Goal: Task Accomplishment & Management: Manage account settings

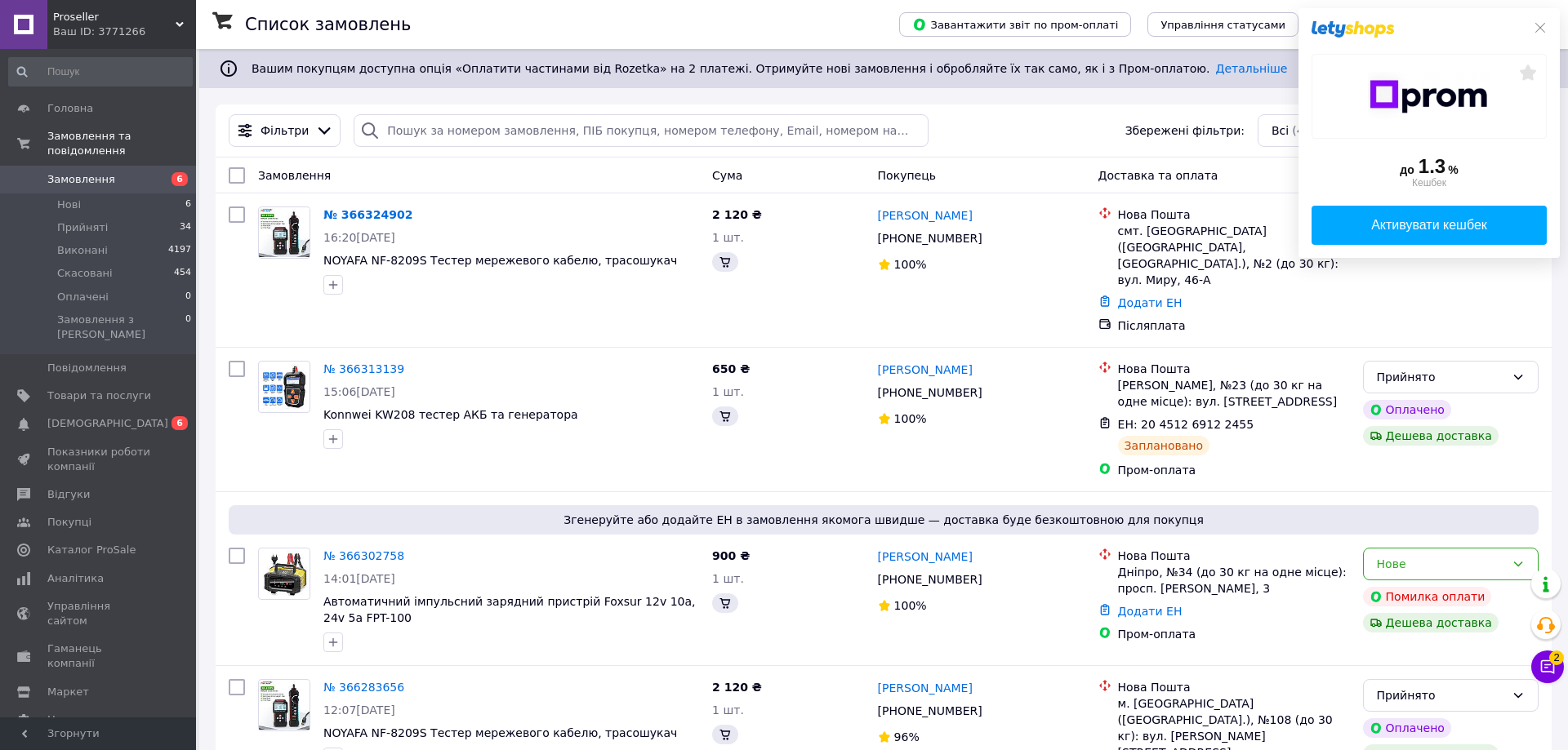
click at [1539, 25] on div "до 1.3 % Кешбек Активувати кешбек" at bounding box center [1429, 133] width 262 height 250
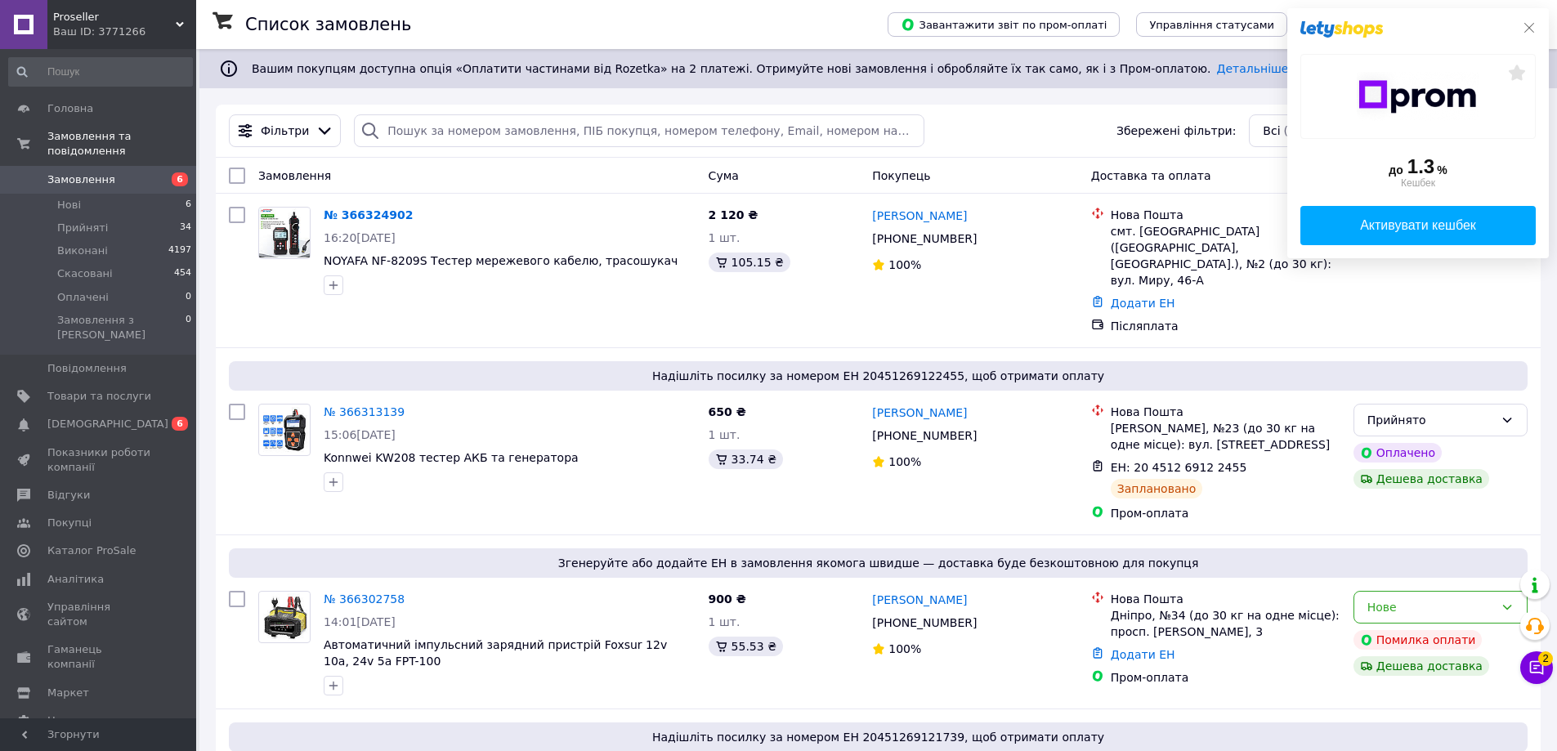
click at [1531, 25] on icon at bounding box center [1529, 27] width 13 height 13
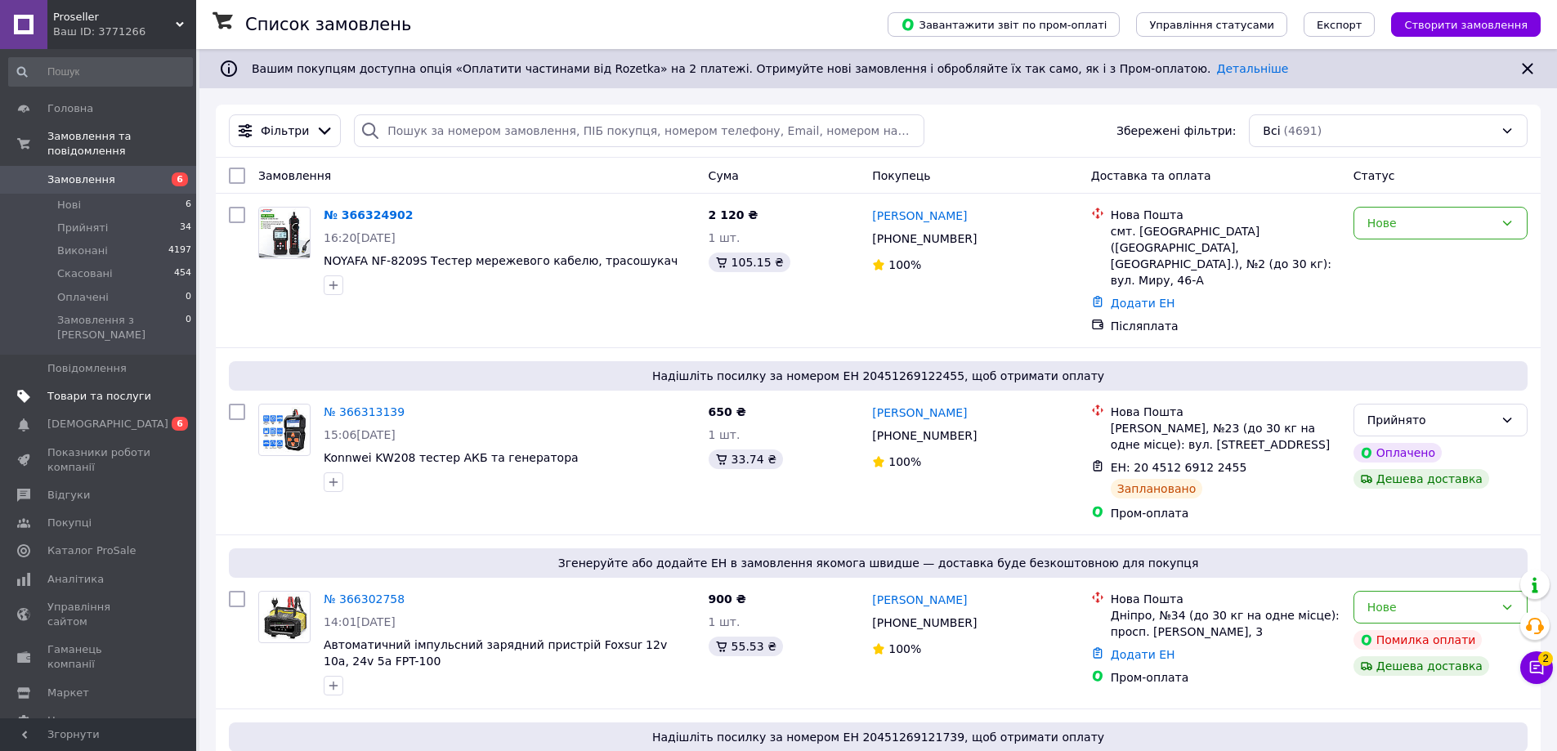
click at [92, 389] on span "Товари та послуги" at bounding box center [99, 396] width 104 height 15
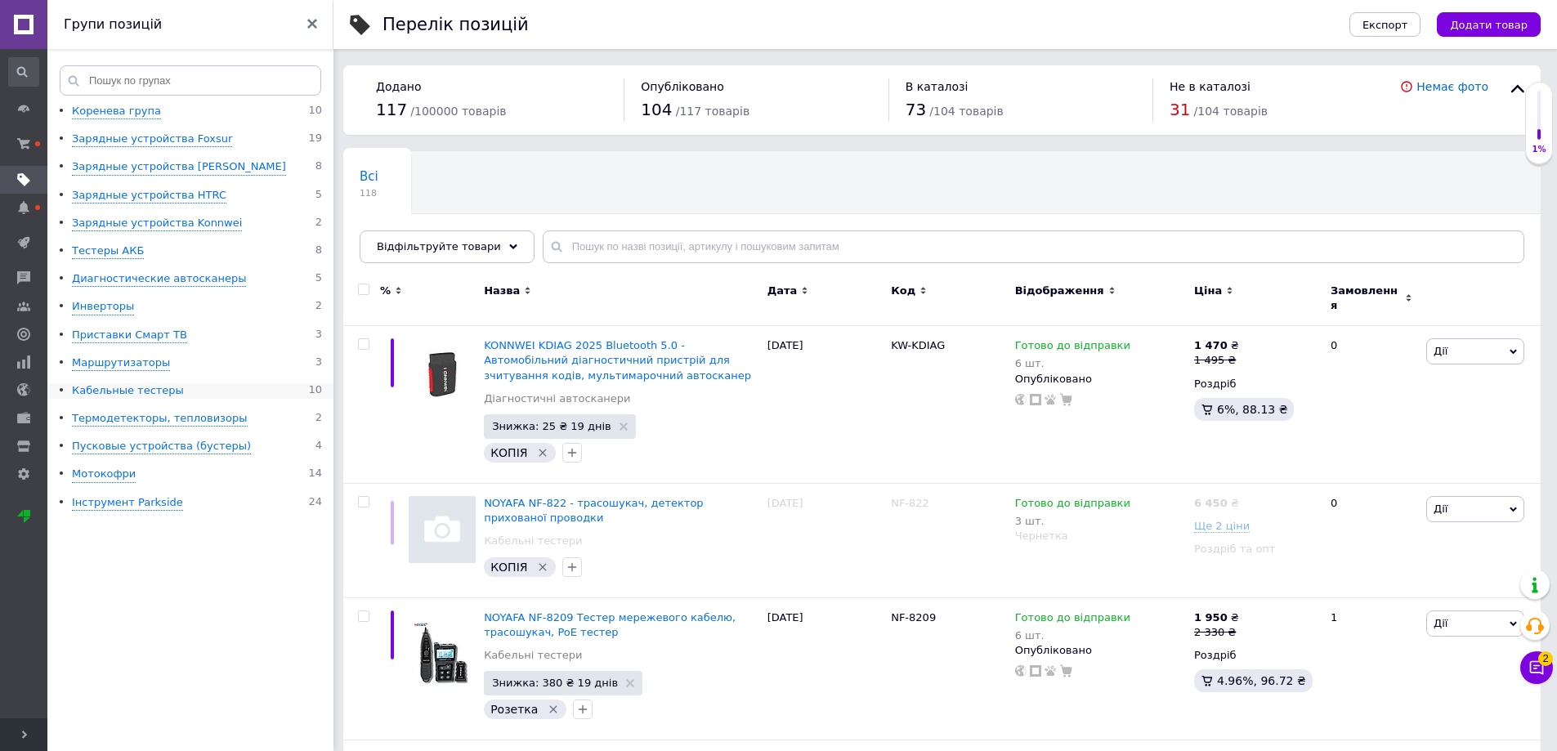
click at [147, 389] on div "Кабельные тестеры" at bounding box center [128, 391] width 112 height 16
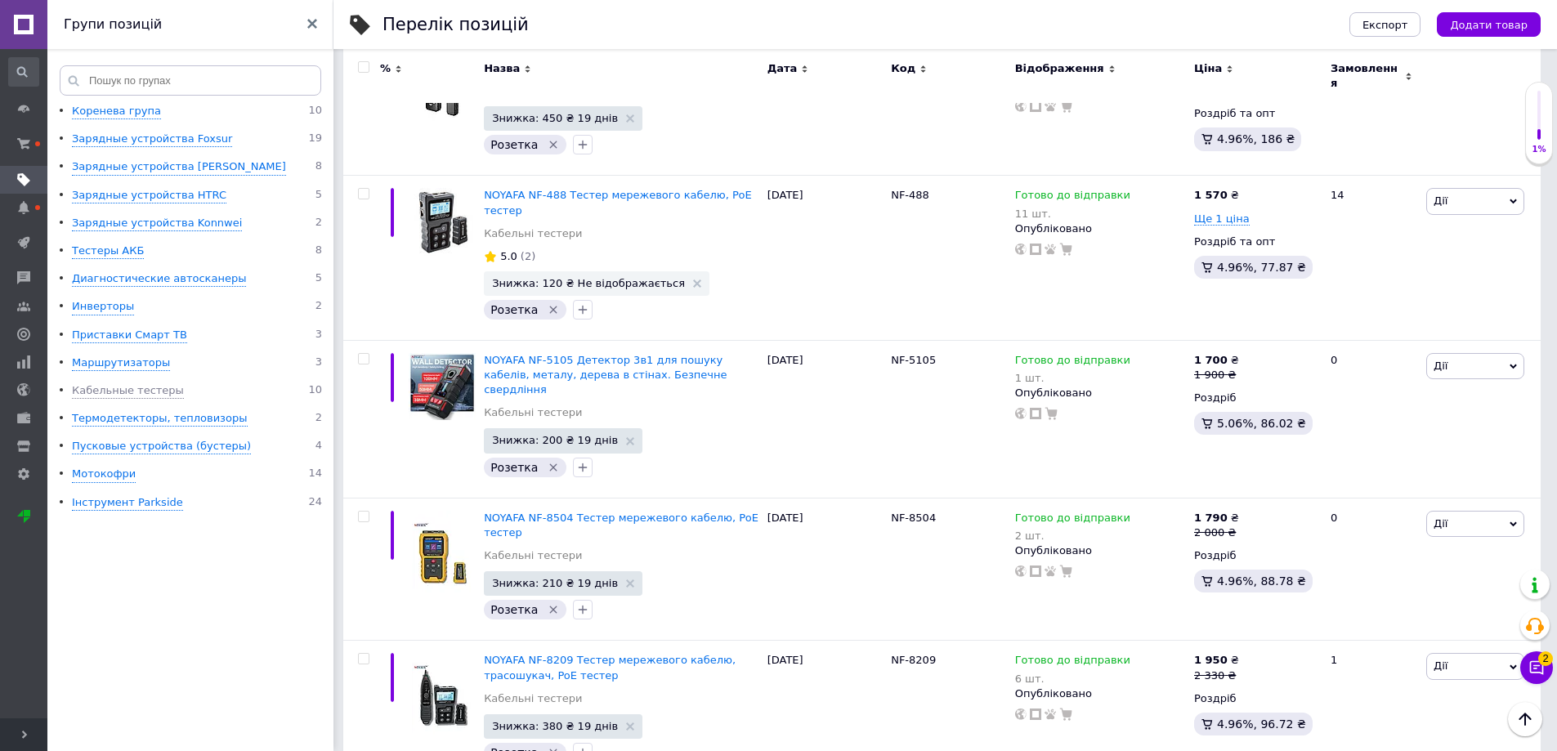
scroll to position [1103, 0]
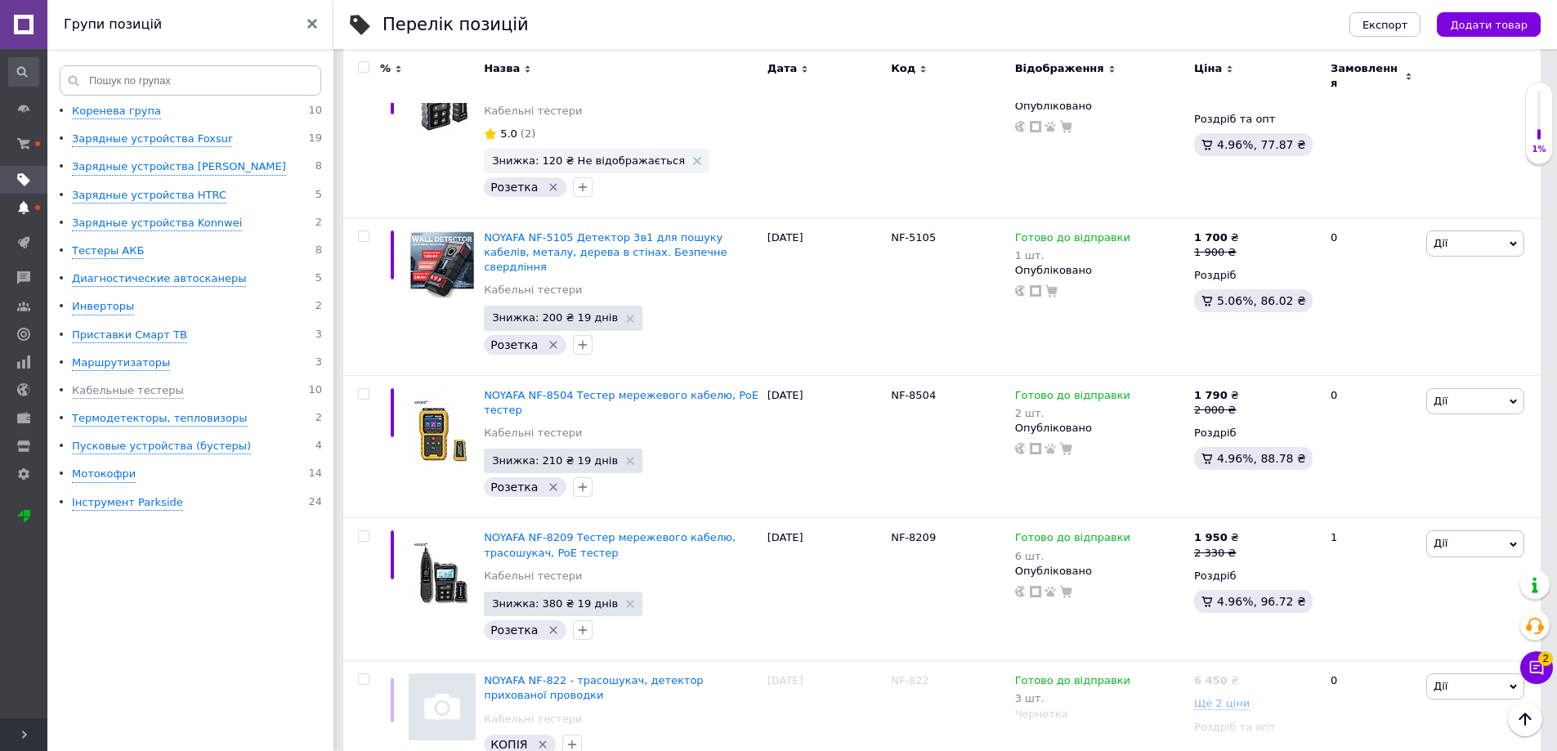
click at [32, 206] on span at bounding box center [23, 207] width 47 height 15
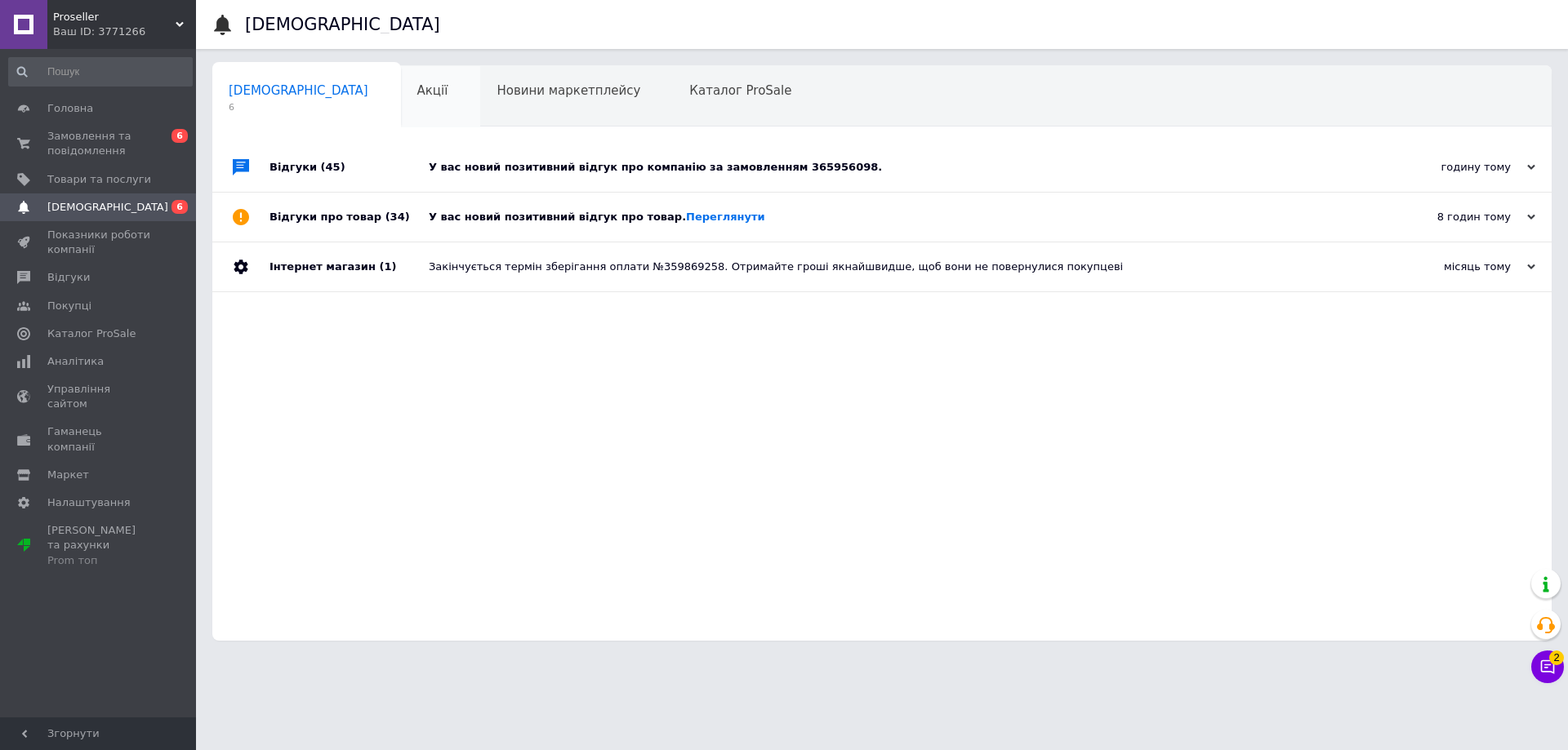
click at [400, 114] on div "Акції 0" at bounding box center [440, 97] width 80 height 62
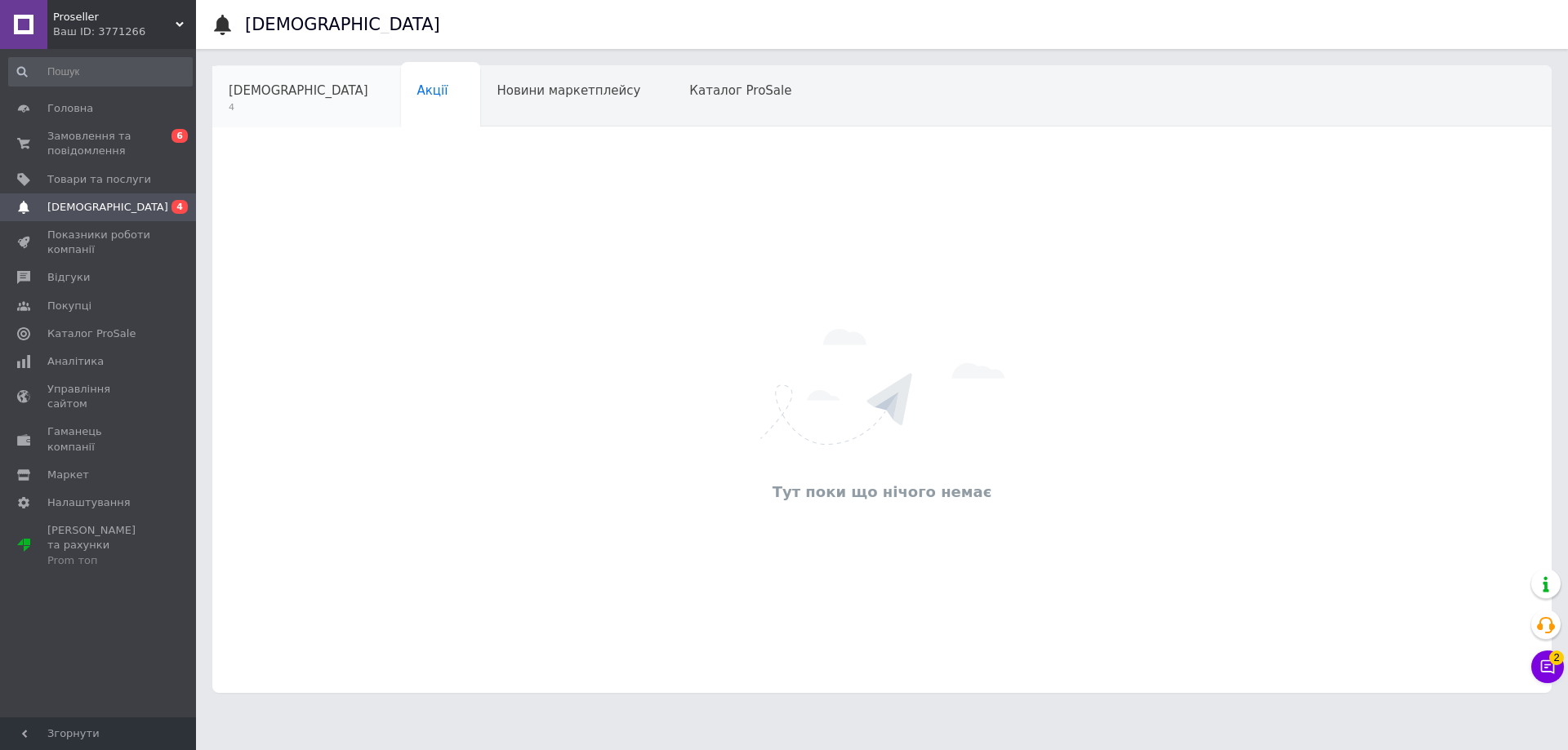
click at [273, 111] on span "4" at bounding box center [299, 107] width 140 height 12
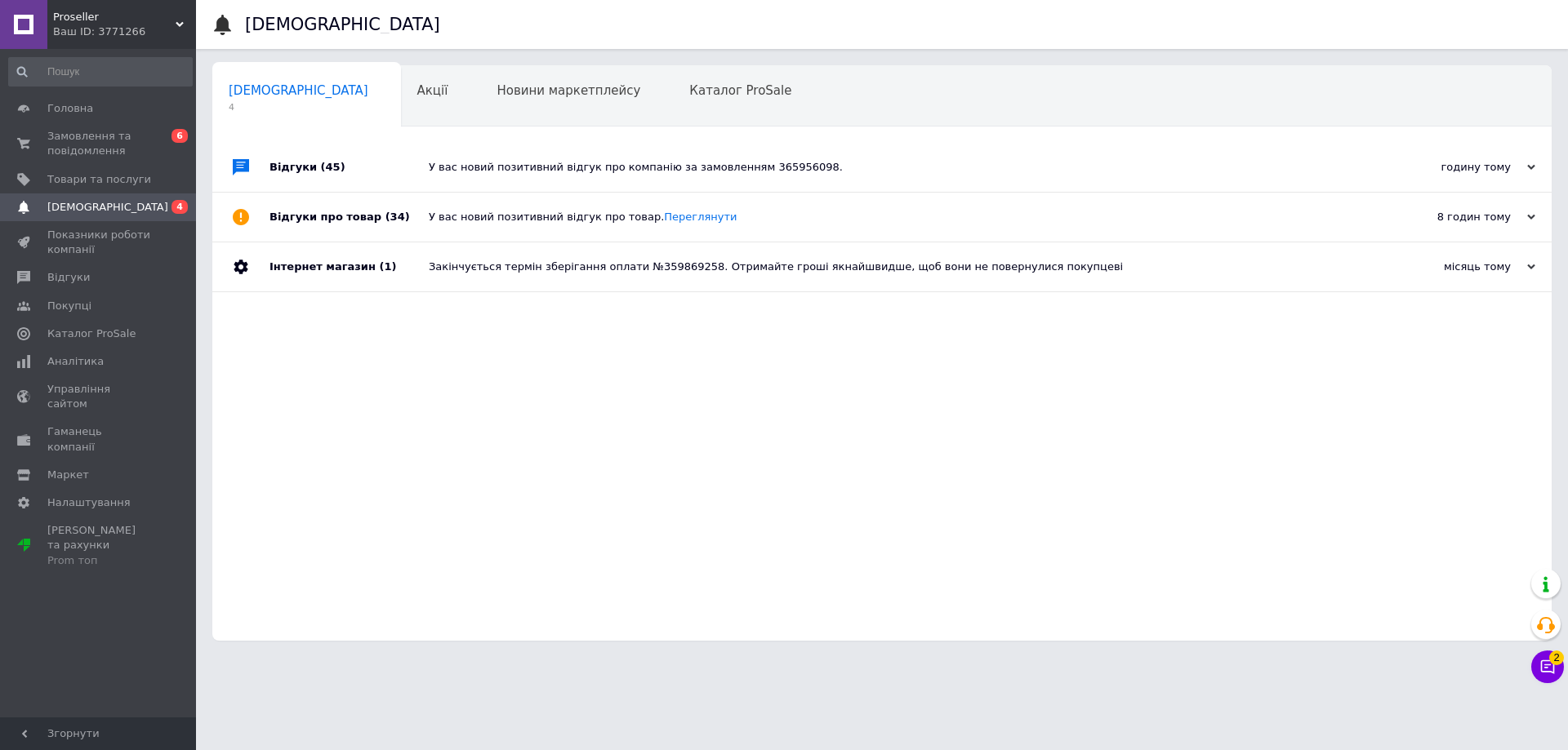
click at [1501, 178] on div "годину тому [DATE]" at bounding box center [1461, 167] width 180 height 49
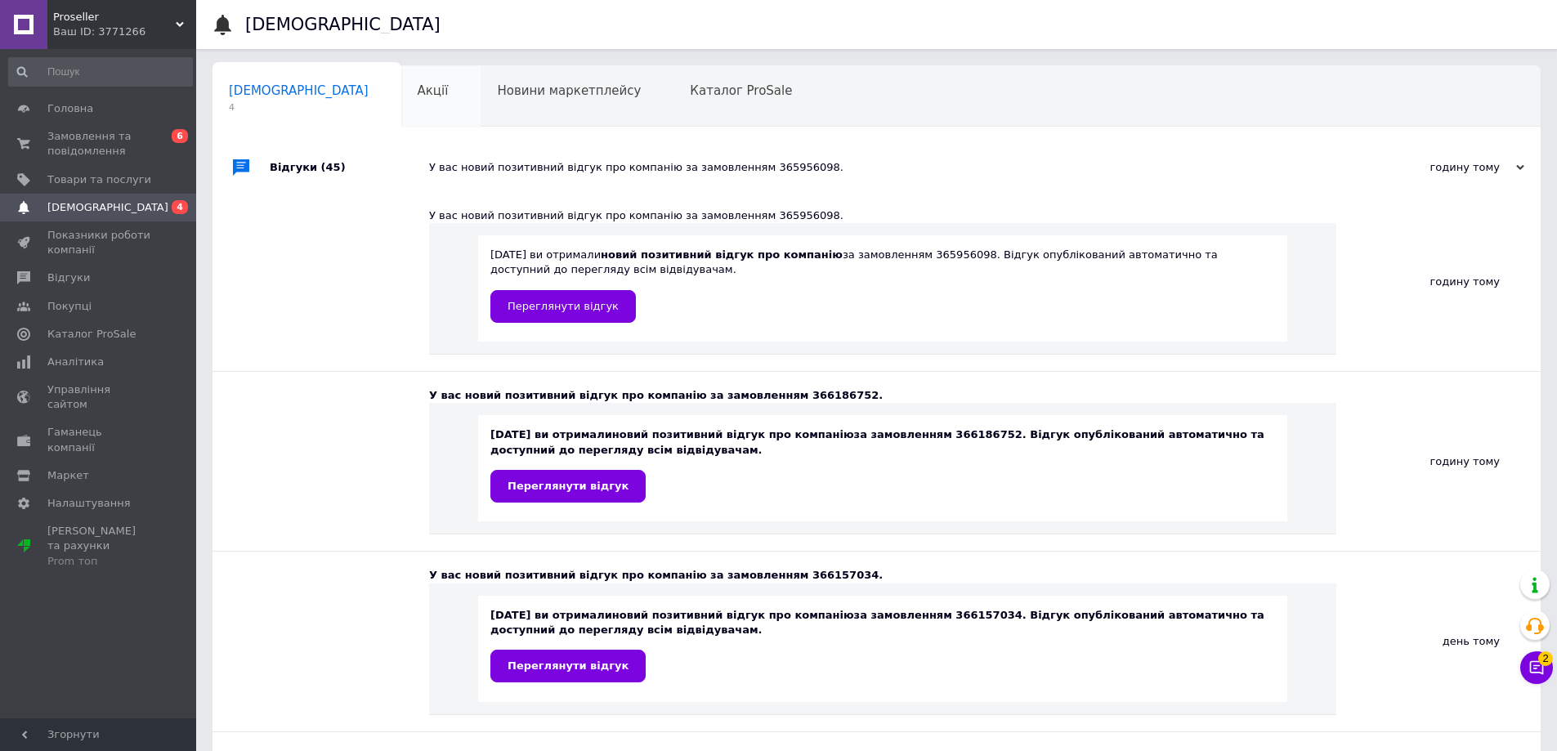
click at [401, 102] on div "Акції" at bounding box center [441, 97] width 80 height 62
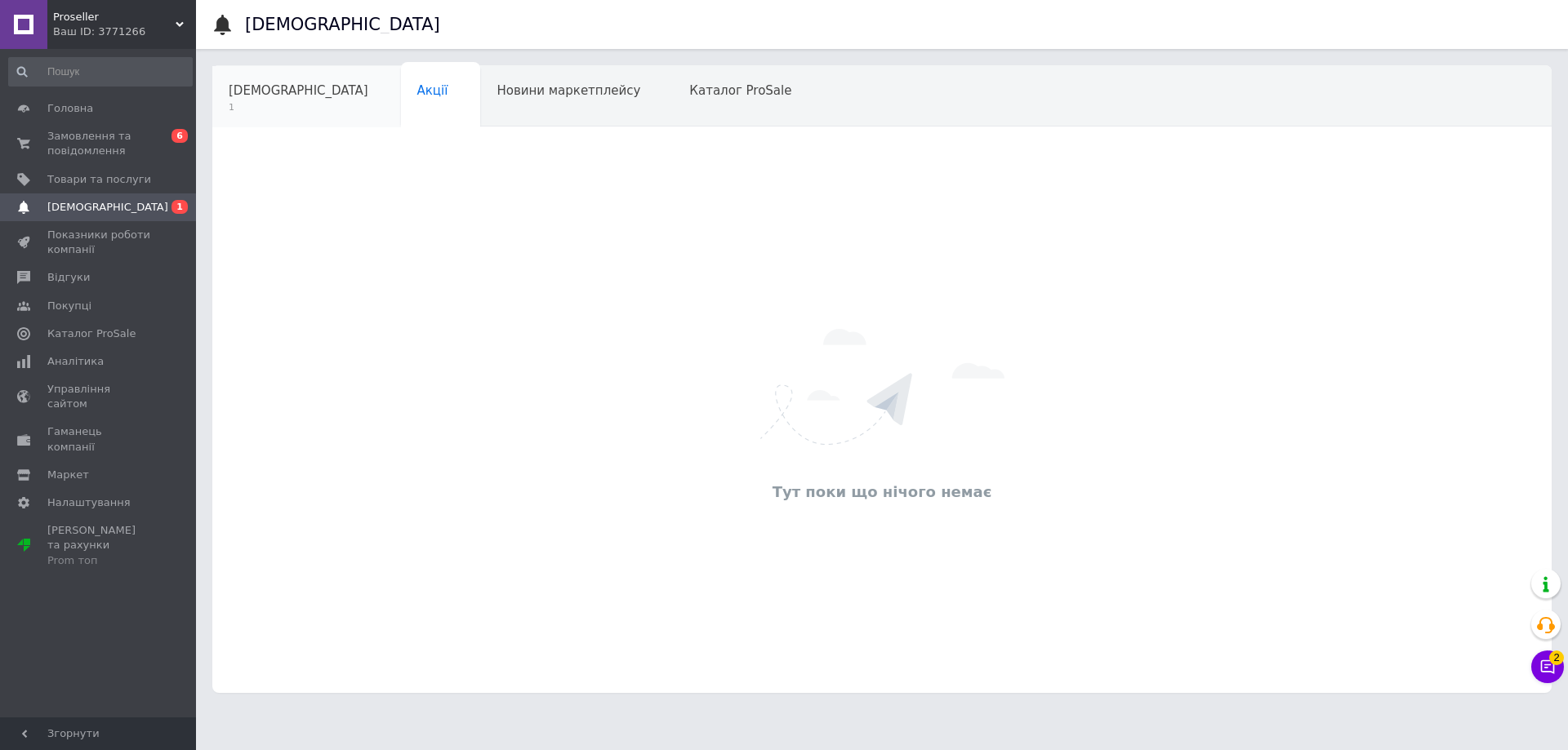
click at [306, 110] on div "[DEMOGRAPHIC_DATA] 1" at bounding box center [307, 97] width 189 height 62
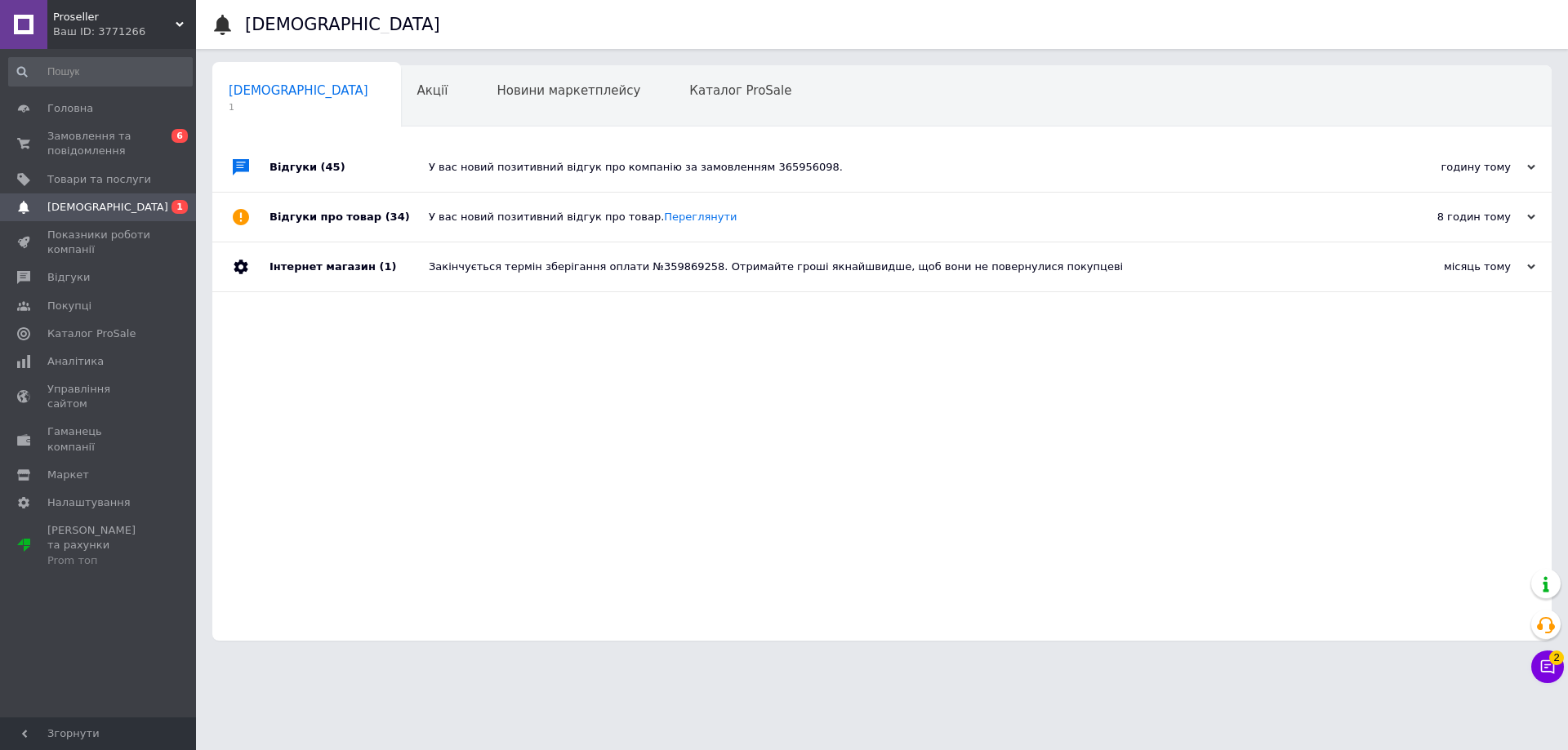
click at [1497, 213] on div "8 годин тому" at bounding box center [1453, 217] width 164 height 15
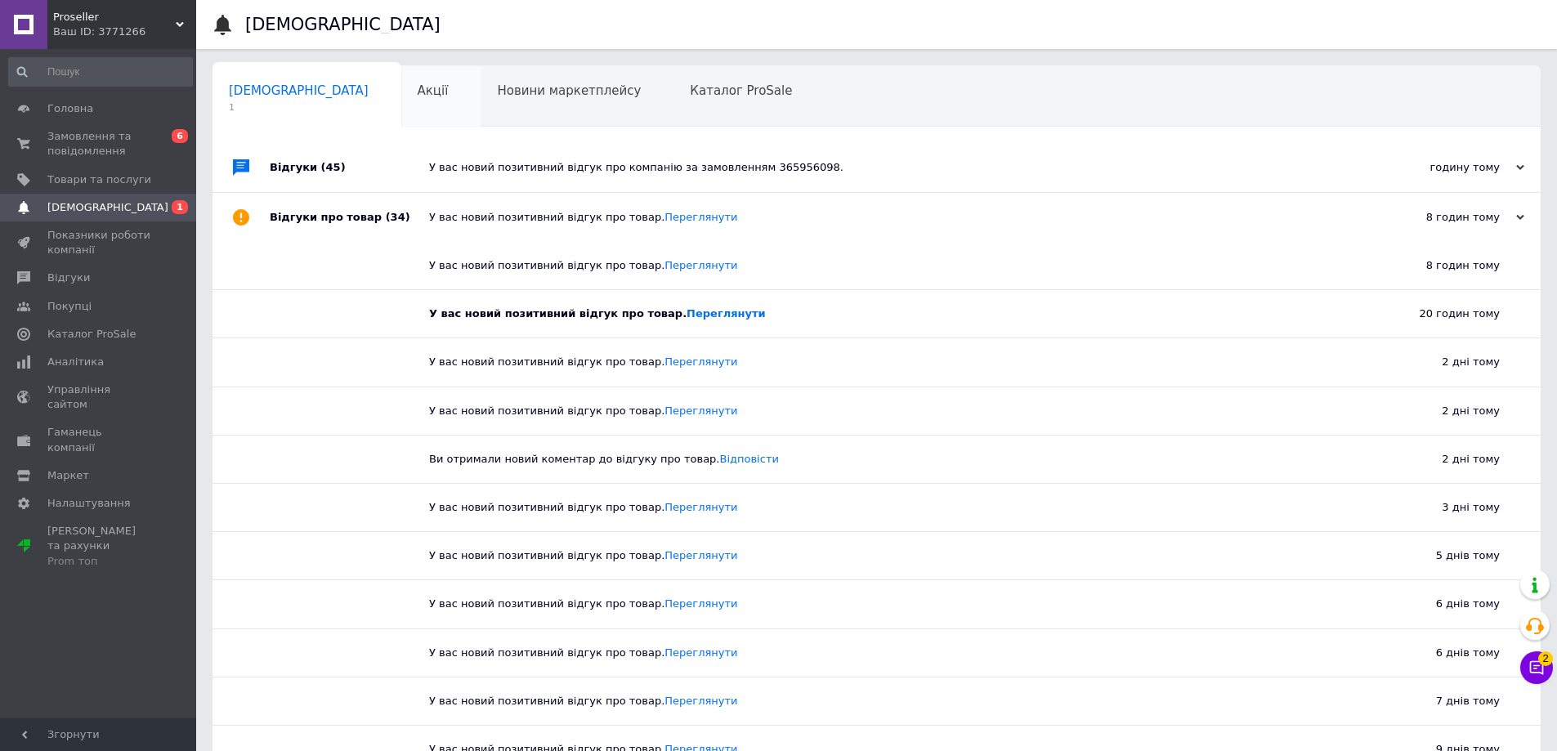
click at [418, 94] on span "Акції" at bounding box center [433, 90] width 31 height 15
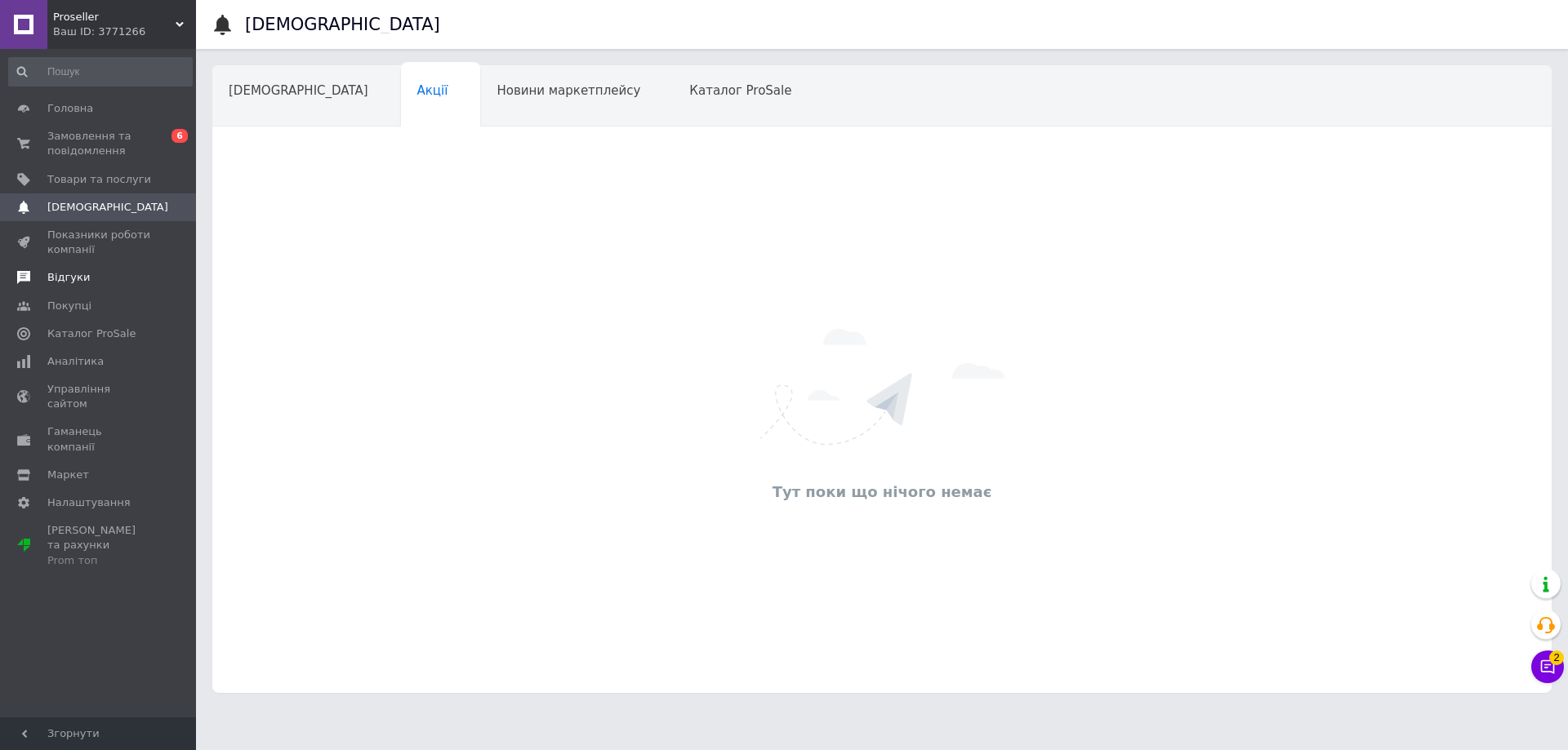
click at [60, 270] on link "Відгуки" at bounding box center [100, 278] width 201 height 28
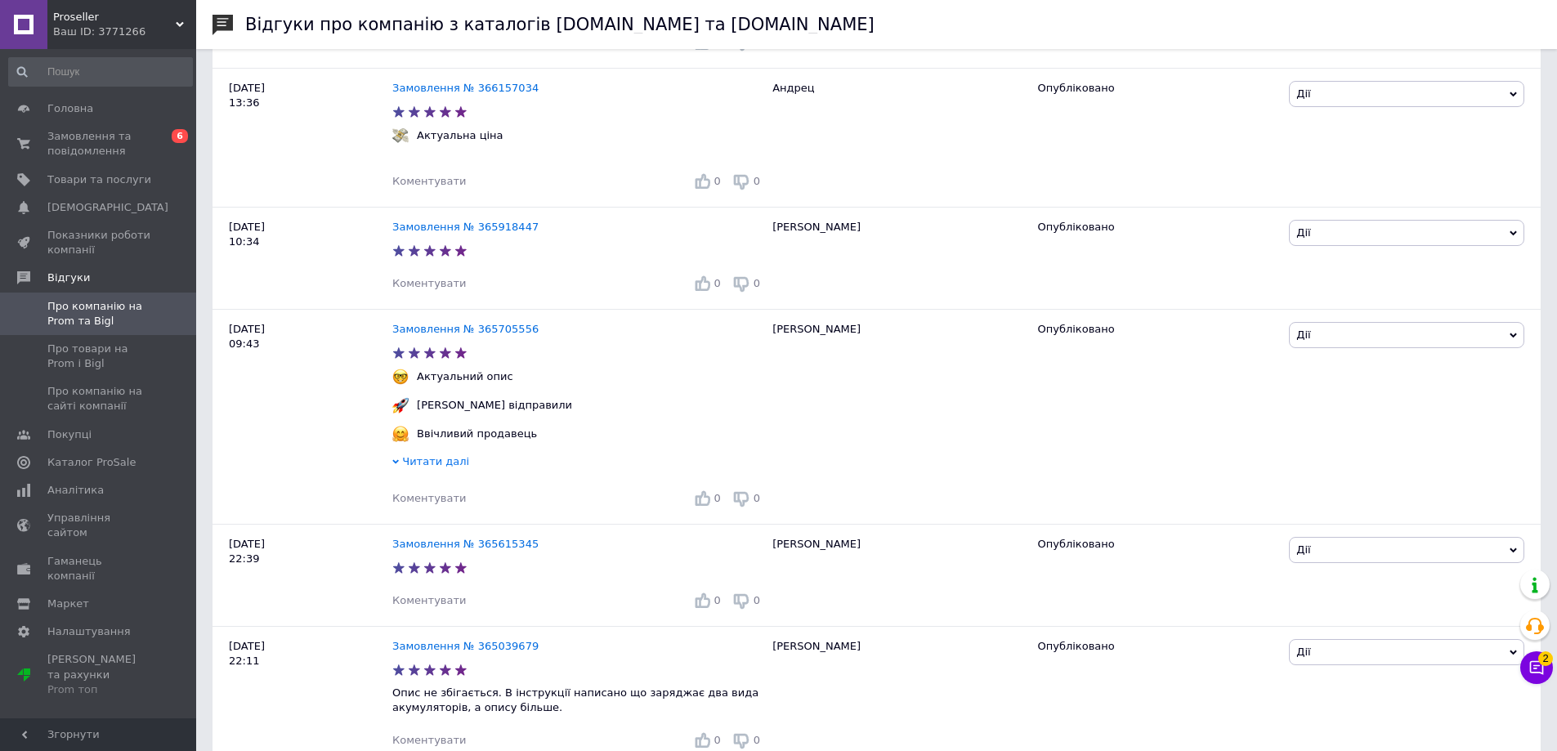
scroll to position [736, 0]
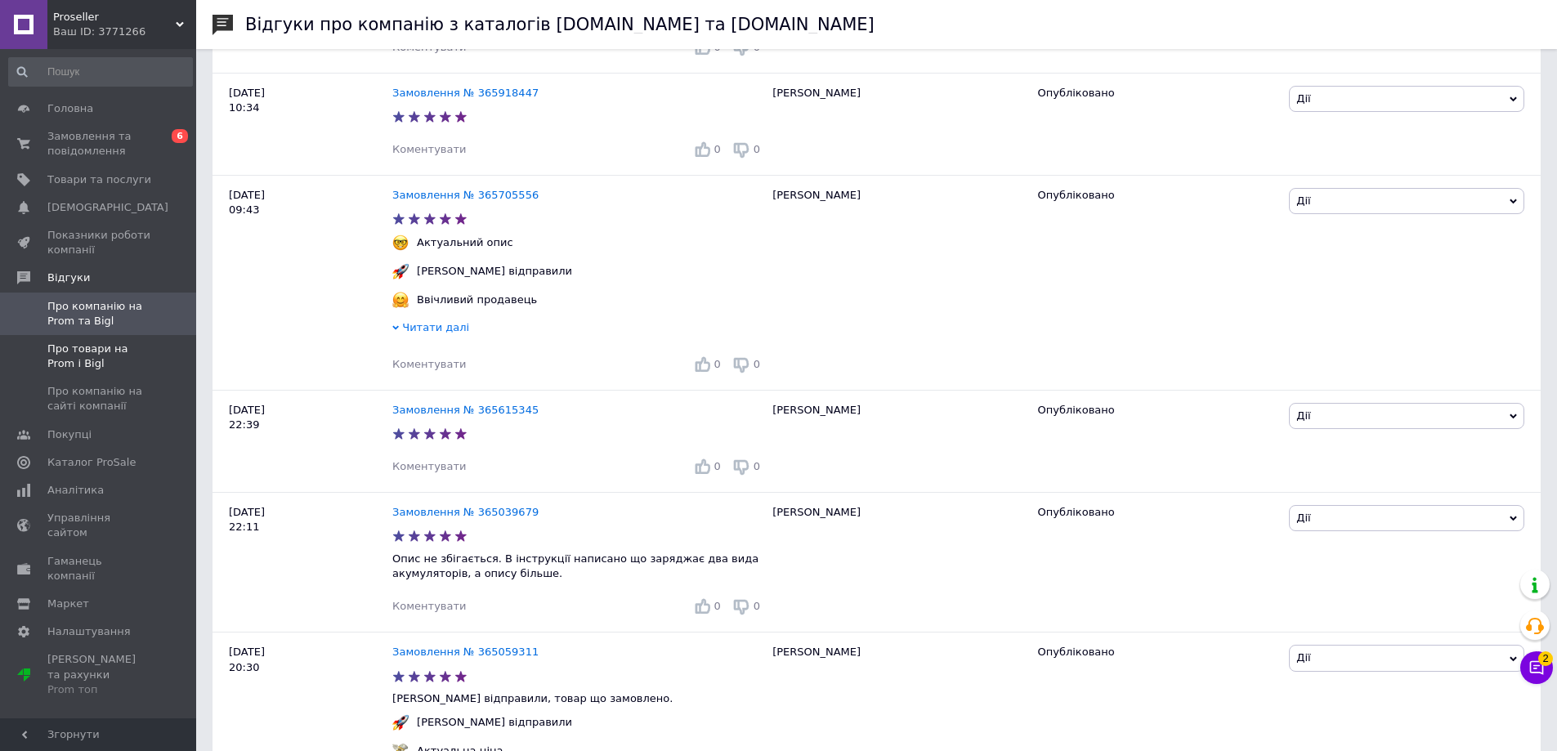
click at [150, 349] on span "Про товари на Prom і Bigl" at bounding box center [99, 356] width 104 height 29
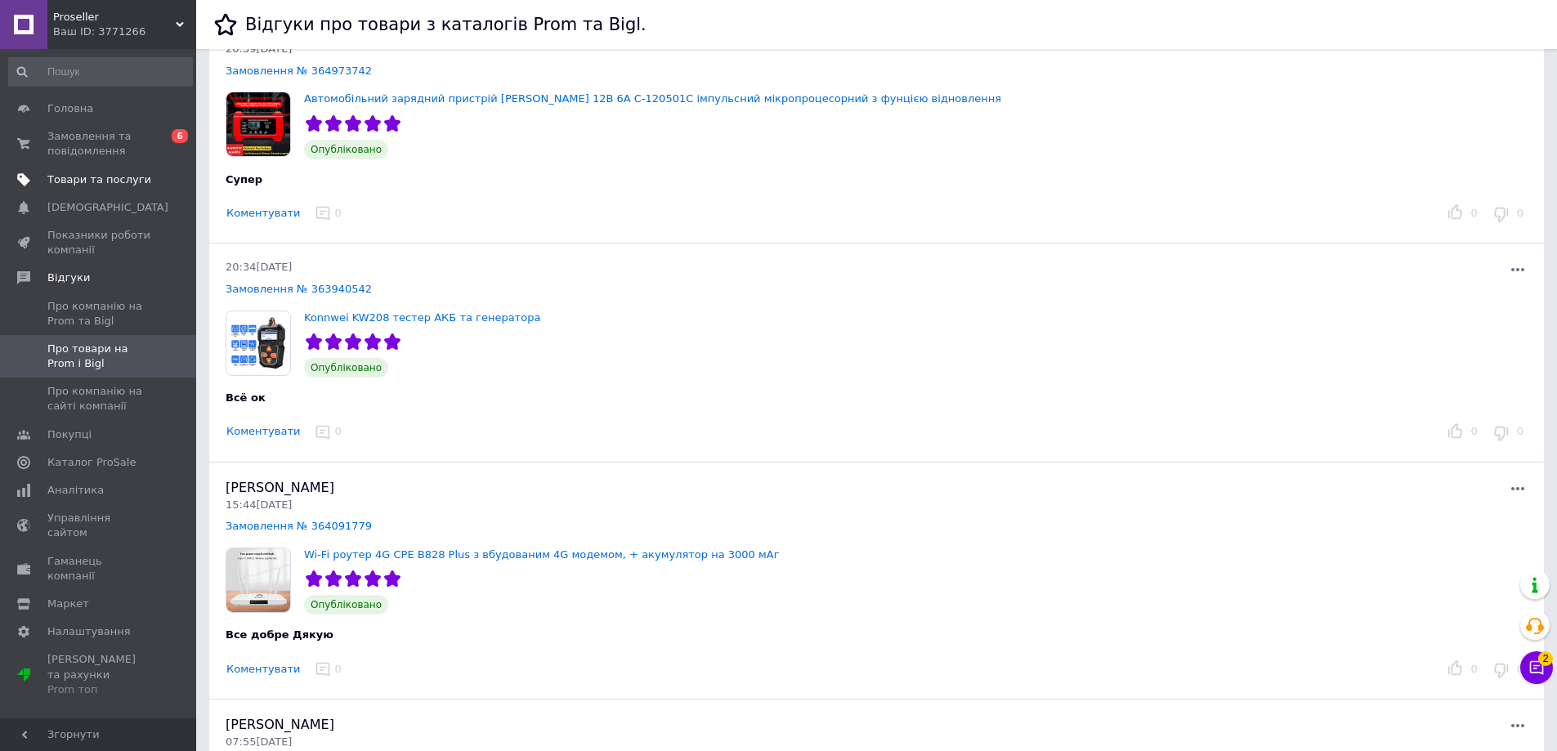
scroll to position [245, 0]
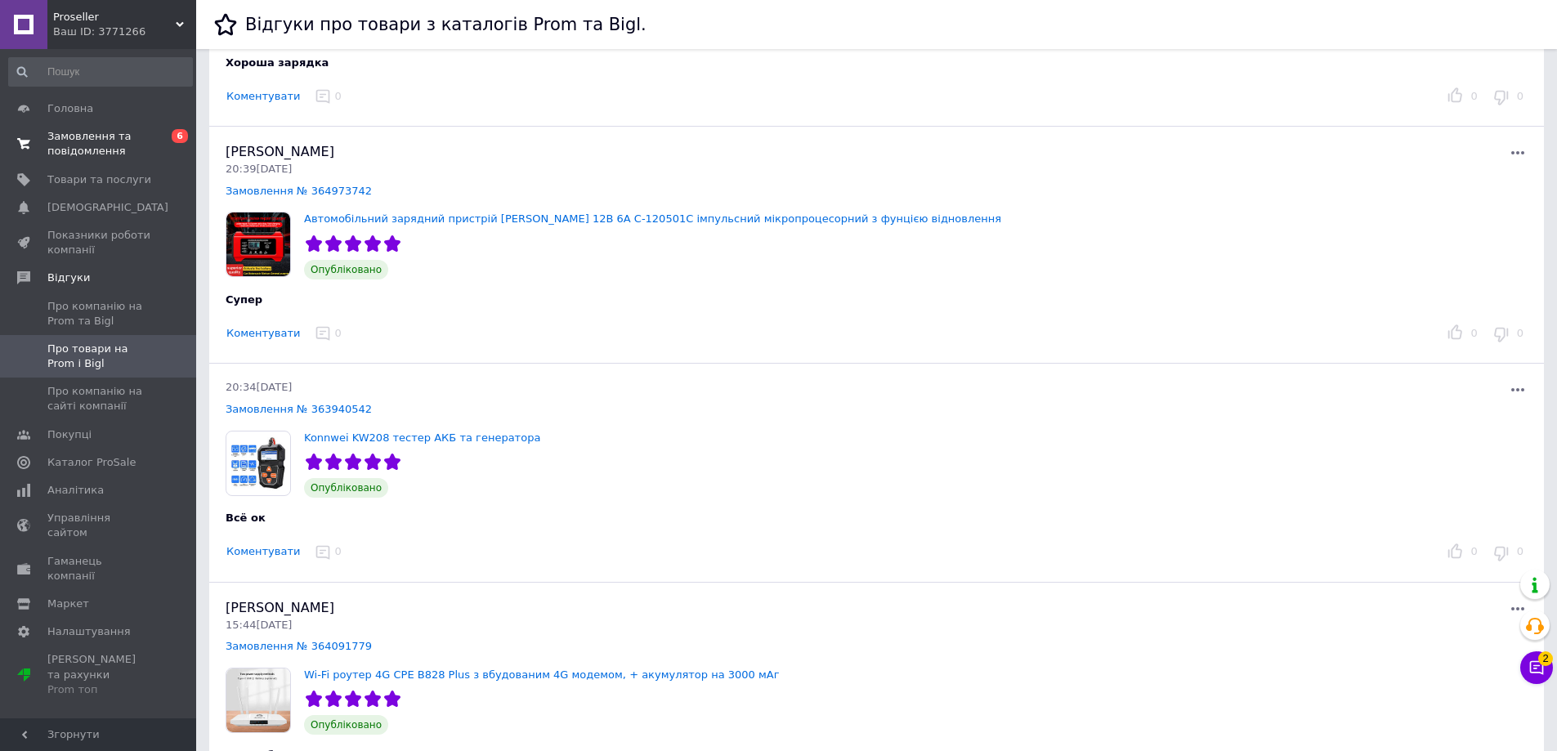
click at [85, 159] on span "Замовлення та повідомлення" at bounding box center [99, 143] width 104 height 29
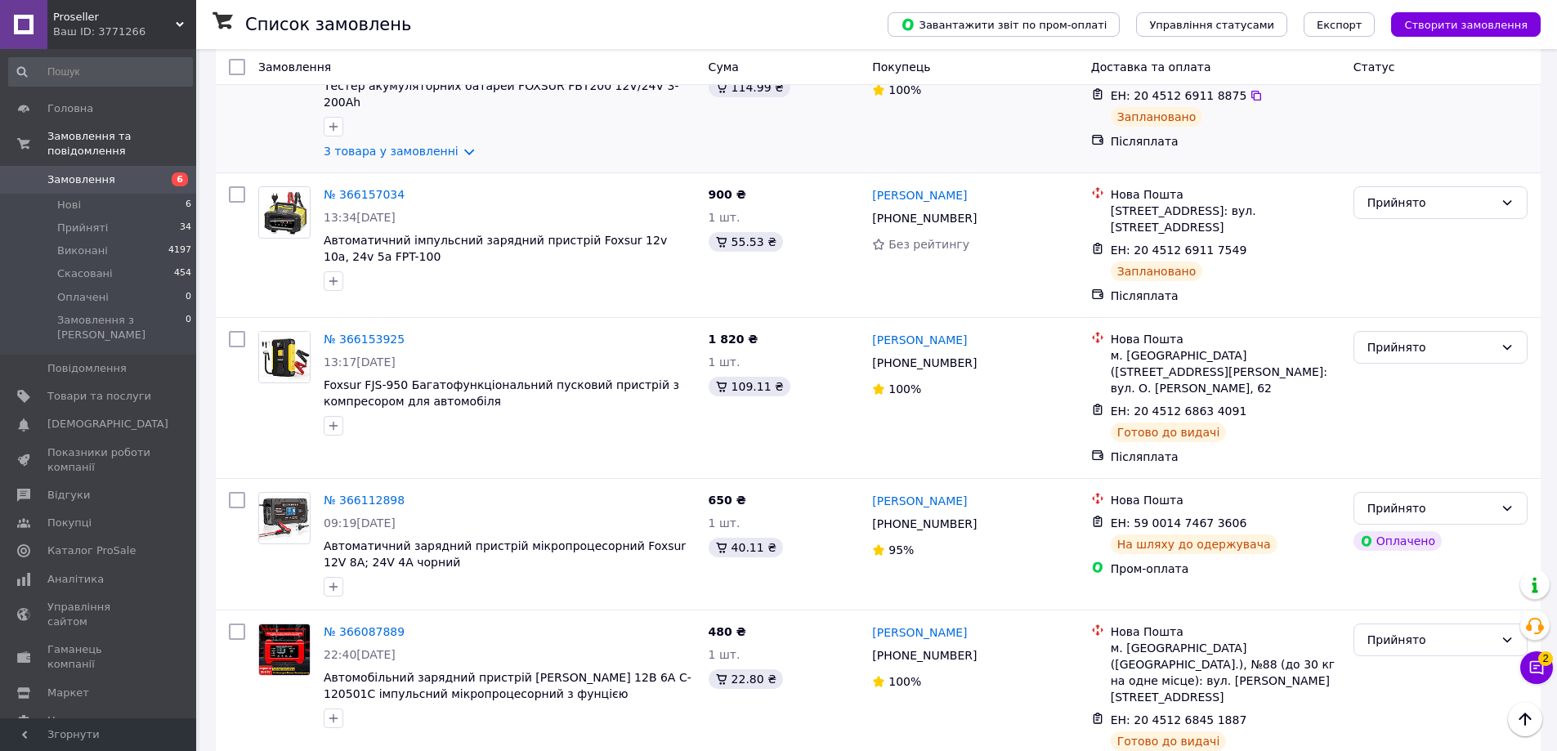
scroll to position [1880, 0]
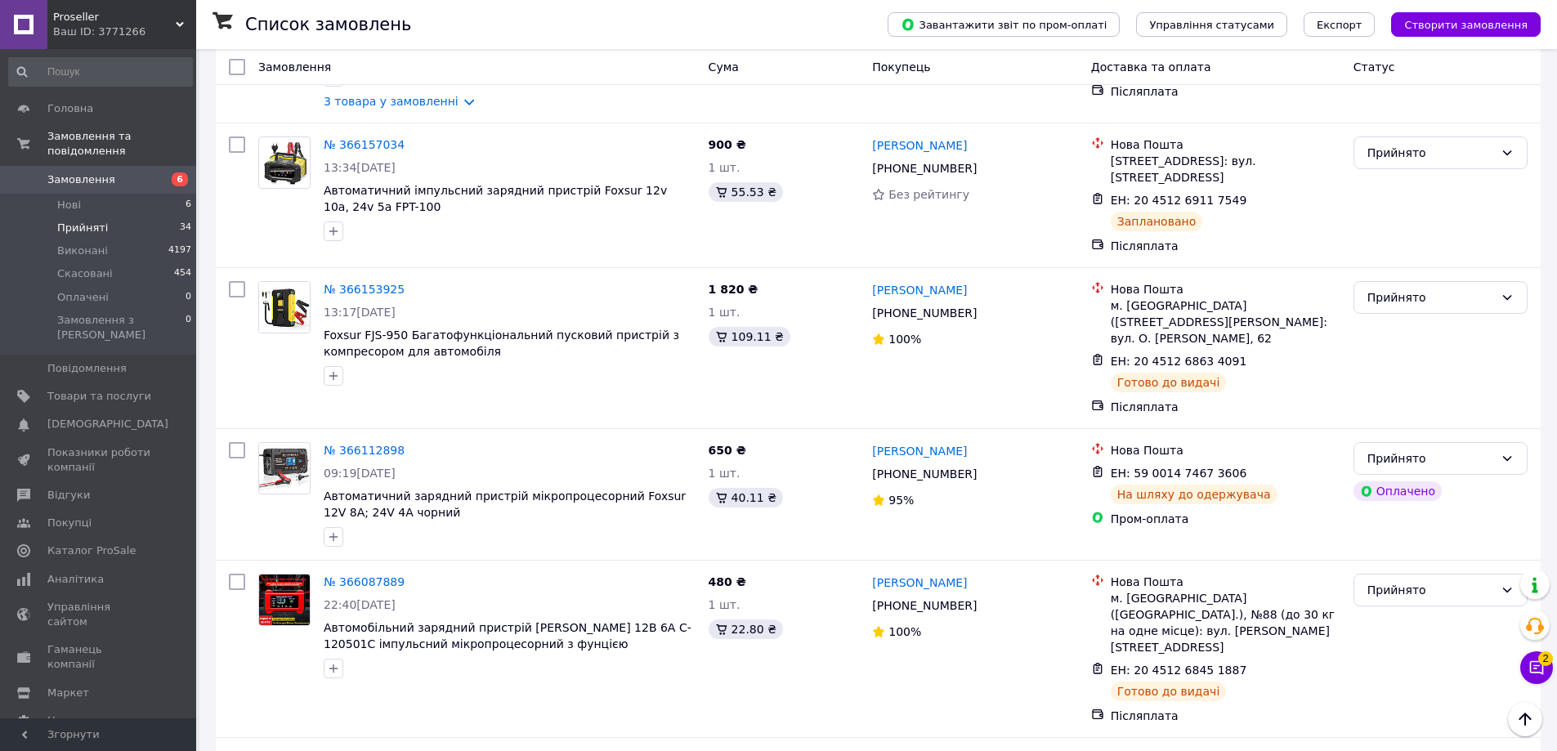
click at [83, 221] on span "Прийняті" at bounding box center [82, 228] width 51 height 15
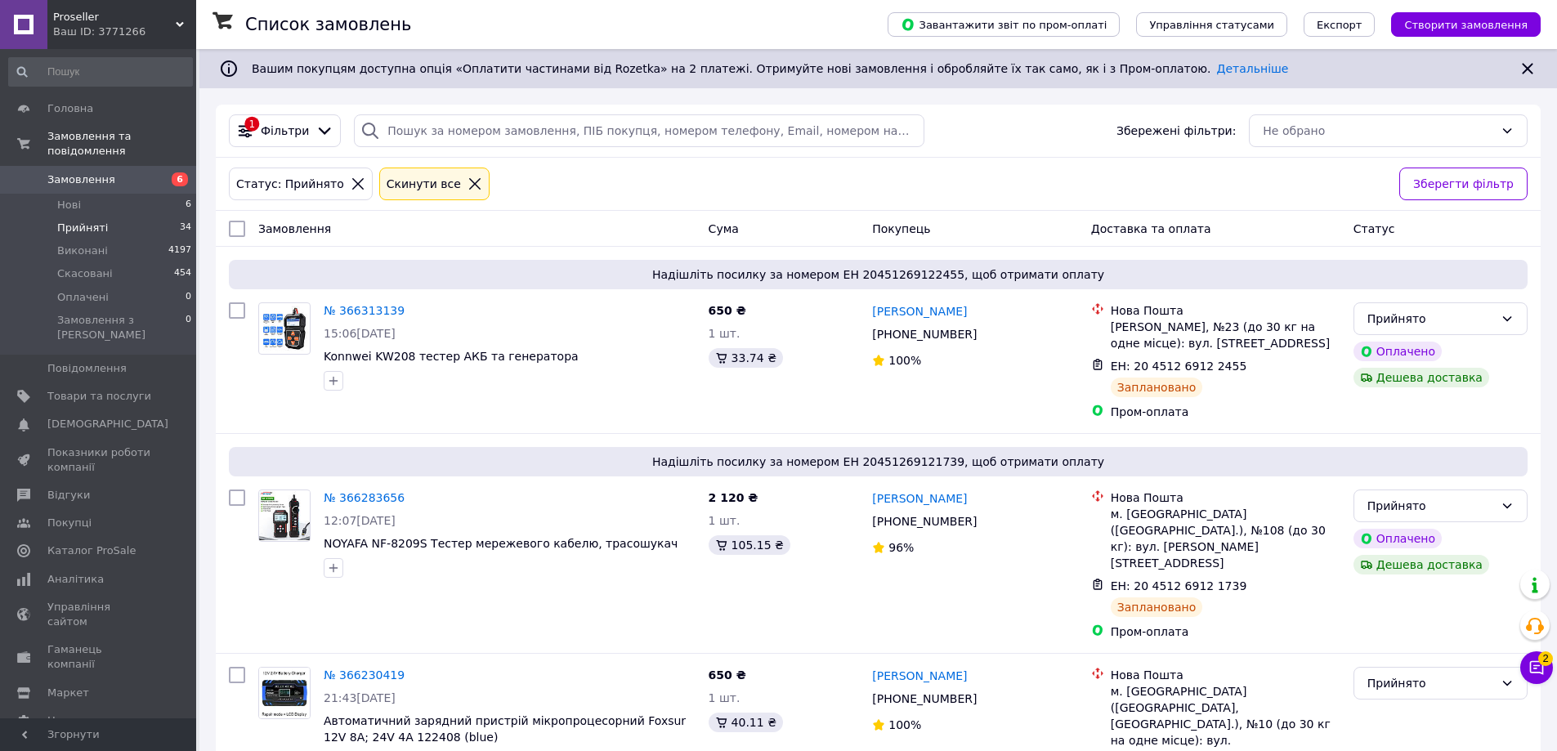
click at [119, 173] on span "Замовлення" at bounding box center [99, 180] width 104 height 15
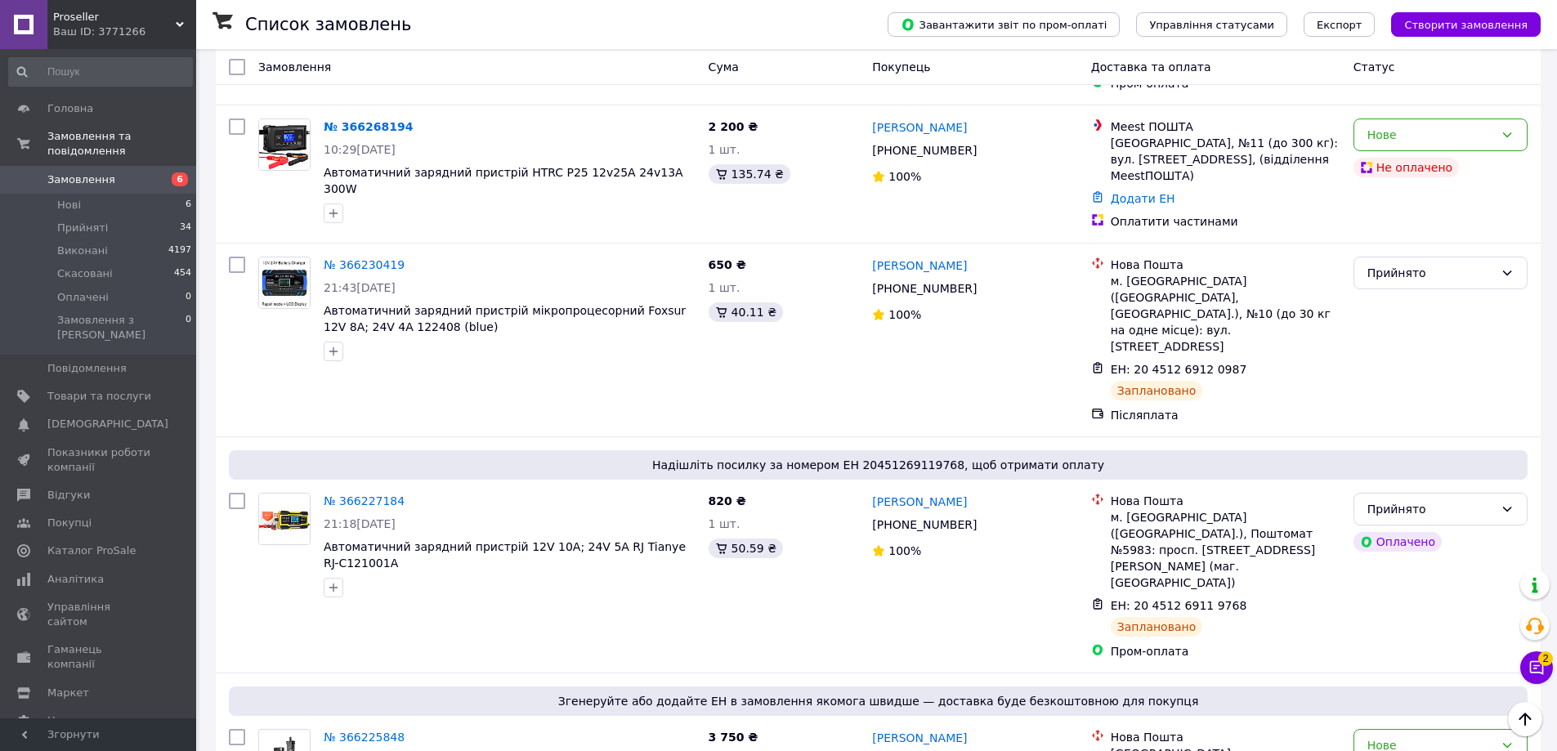
scroll to position [1145, 0]
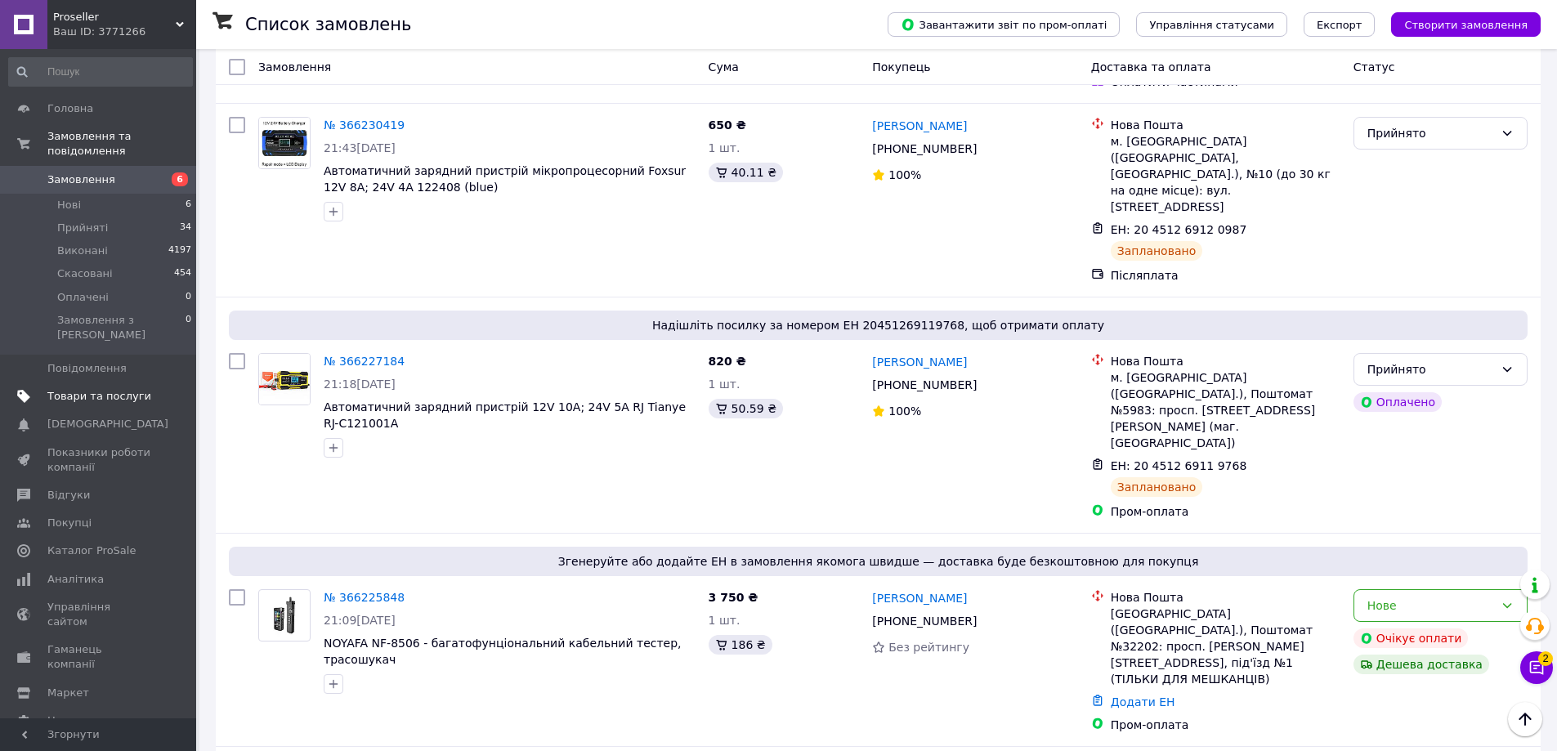
click at [110, 389] on span "Товари та послуги" at bounding box center [99, 396] width 104 height 15
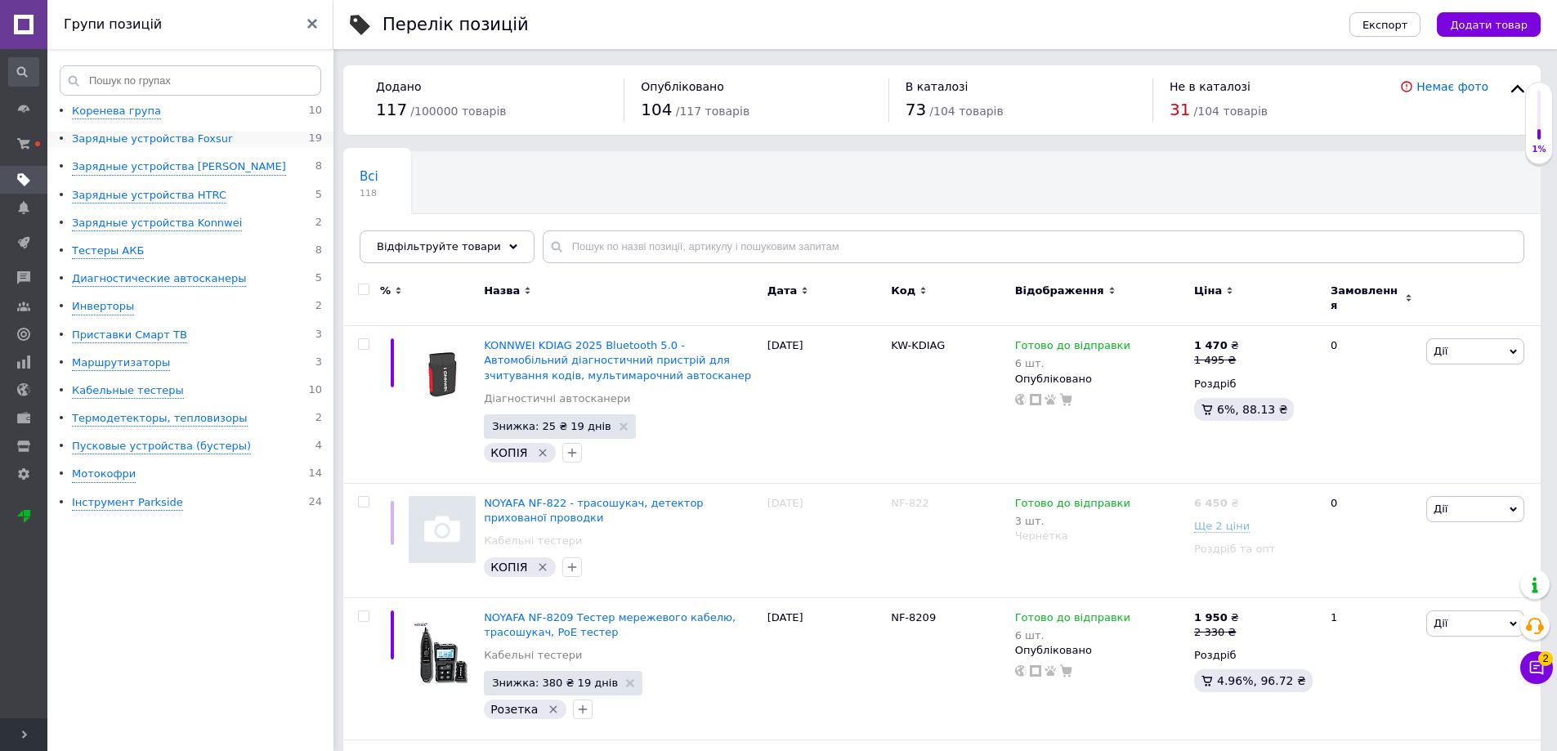
click at [183, 142] on div "Зарядные устройства Foxsur" at bounding box center [152, 140] width 160 height 16
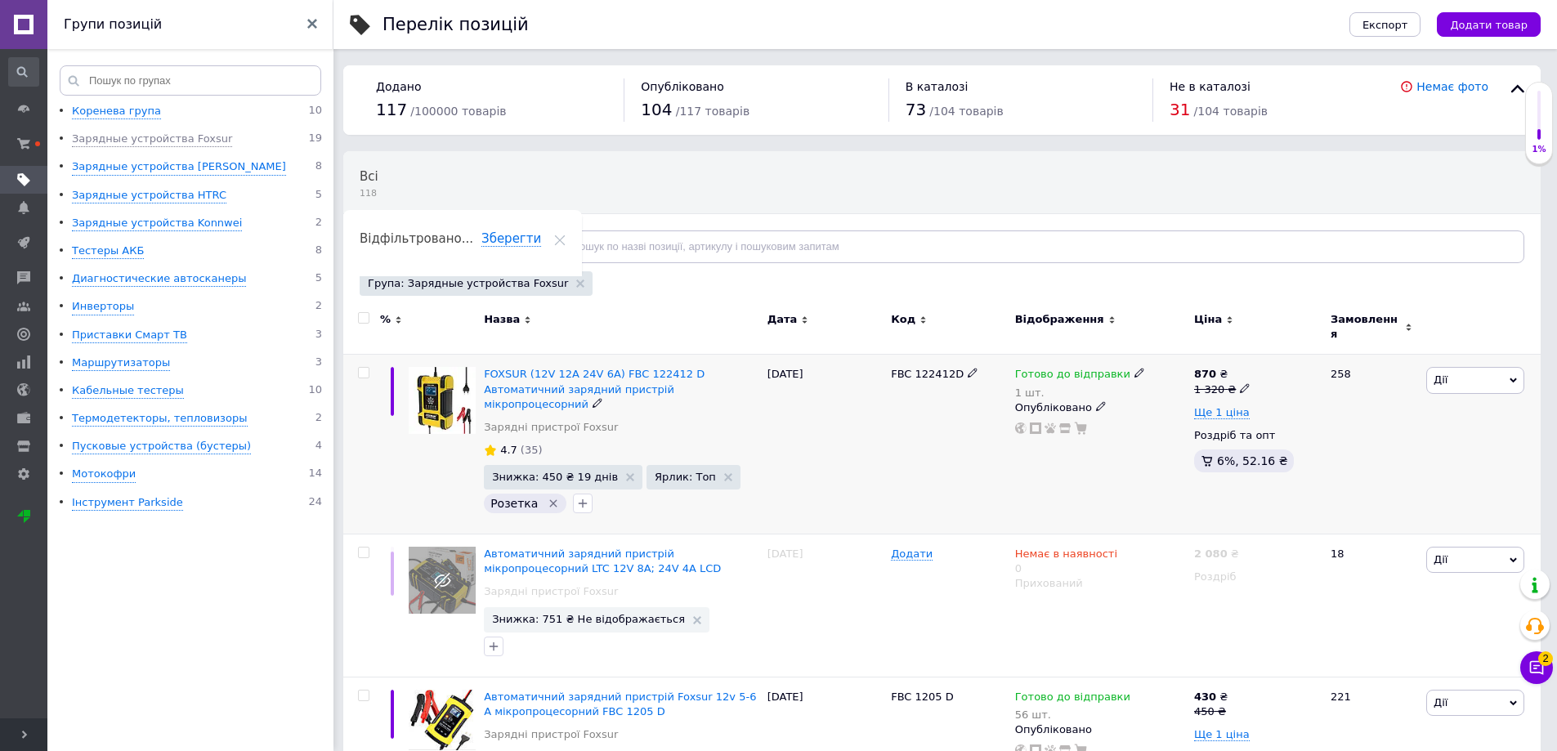
click at [1135, 368] on icon at bounding box center [1140, 373] width 10 height 10
click at [1187, 445] on li "Під замовлення" at bounding box center [1223, 456] width 155 height 23
click at [1181, 383] on input "7" at bounding box center [1207, 393] width 124 height 33
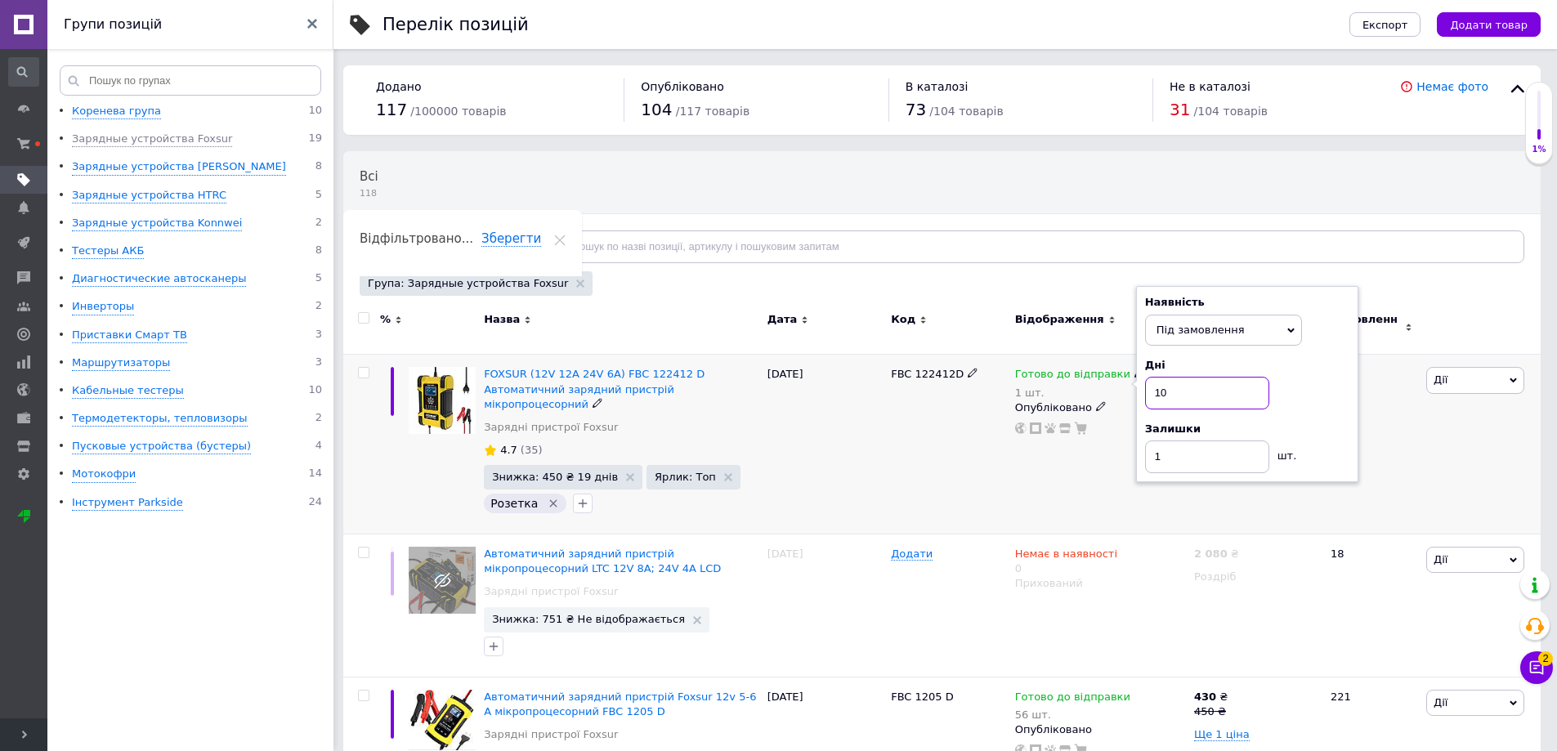
type input "10"
click at [1182, 444] on input "1" at bounding box center [1207, 457] width 124 height 33
